Goal: Task Accomplishment & Management: Manage account settings

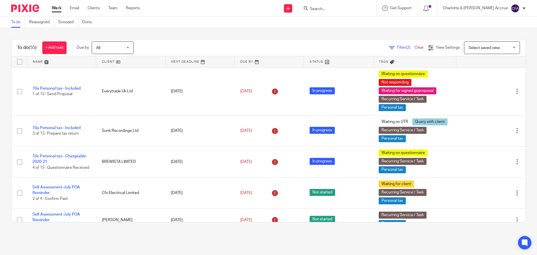
scroll to position [1197, 0]
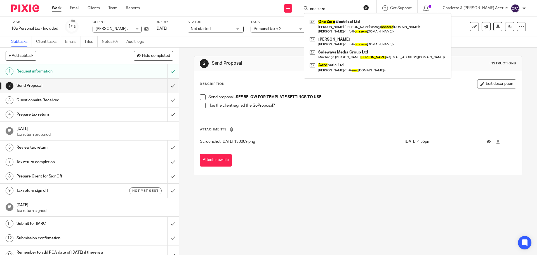
click at [246, 50] on div "2 Send Proposal Instructions Description Edit description Send proposal - SEE B…" at bounding box center [358, 116] width 328 height 136
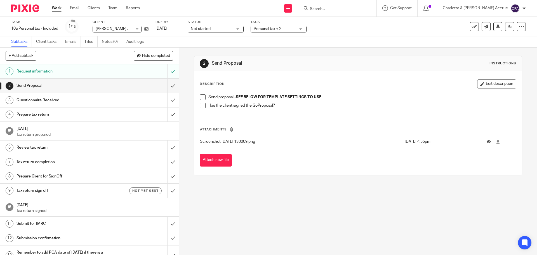
click at [345, 9] on input "Search" at bounding box center [334, 9] width 50 height 5
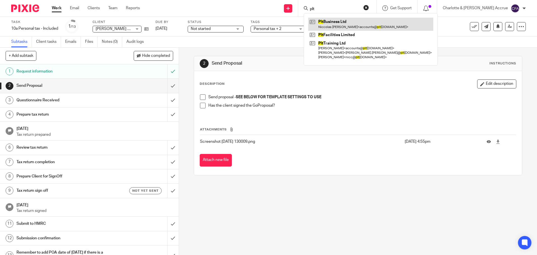
type input "plt"
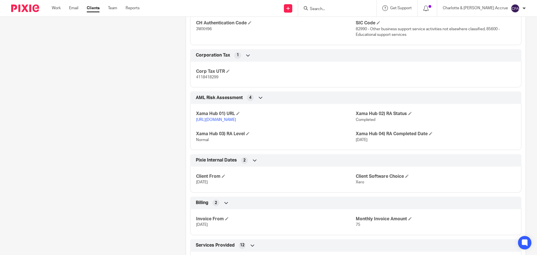
scroll to position [277, 0]
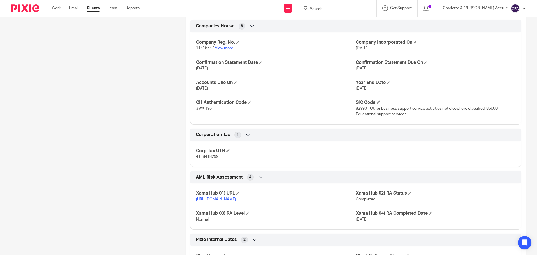
click at [202, 48] on span "11415547" at bounding box center [205, 48] width 18 height 4
copy p "11415547"
click at [204, 108] on span "3WXH96" at bounding box center [204, 109] width 16 height 4
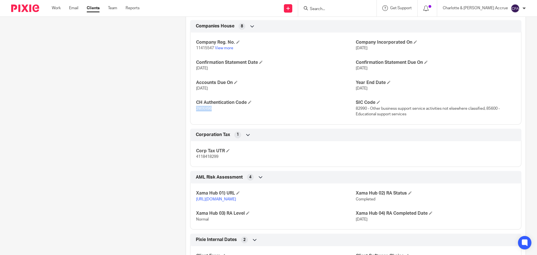
copy span "3WXH96"
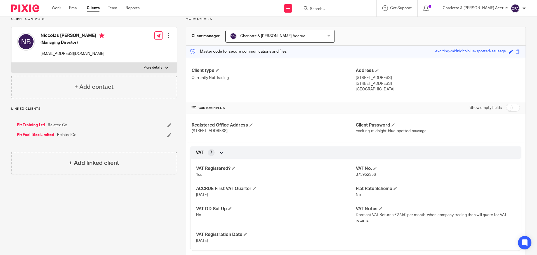
scroll to position [0, 0]
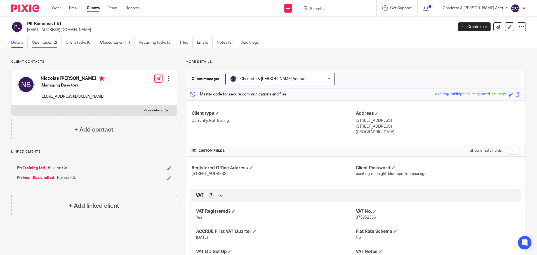
click at [51, 43] on link "Open tasks (2)" at bounding box center [47, 42] width 30 height 11
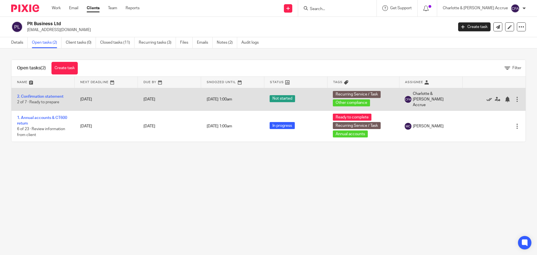
click at [486, 98] on icon at bounding box center [489, 100] width 6 height 6
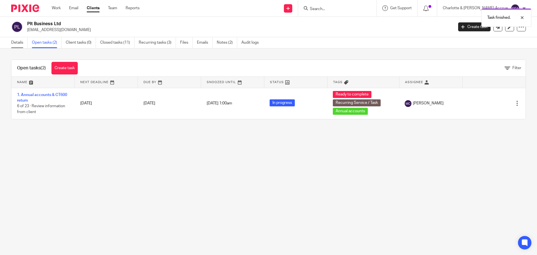
click at [19, 41] on link "Details" at bounding box center [19, 42] width 17 height 11
